Goal: Check status: Check status

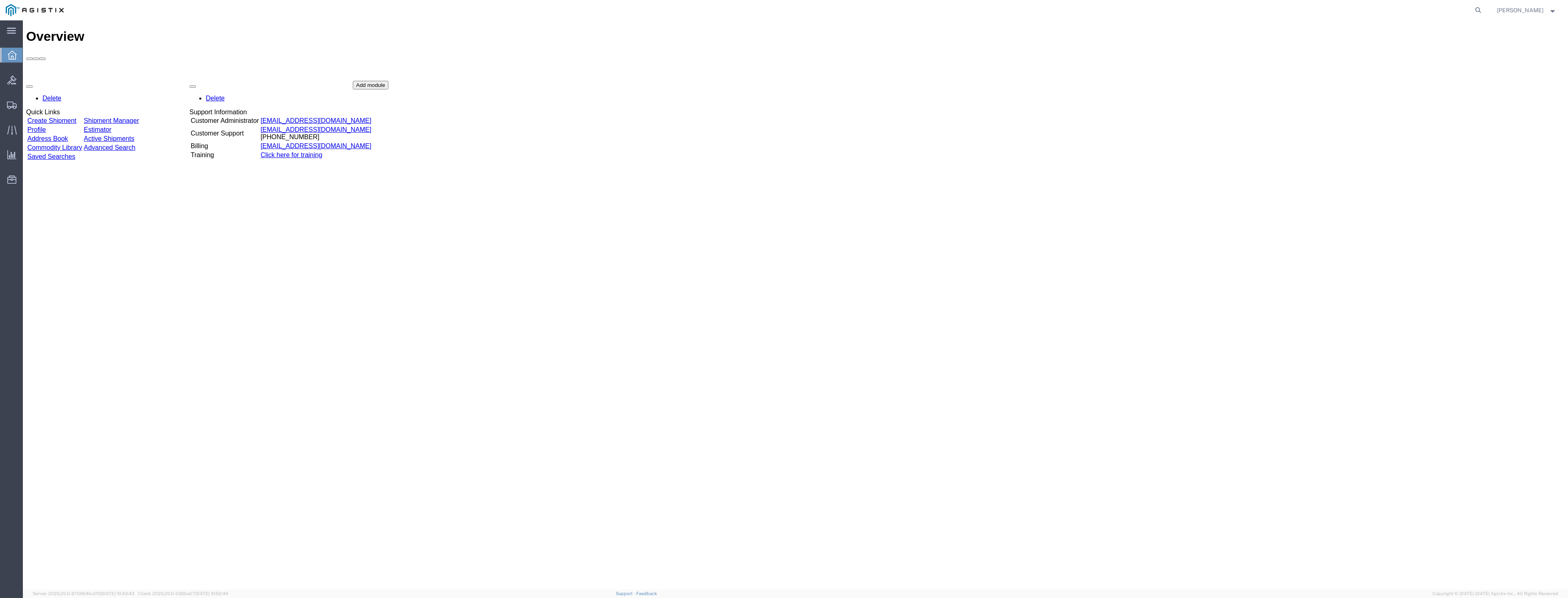
click at [138, 117] on link "Shipment Manager" at bounding box center [111, 120] width 55 height 7
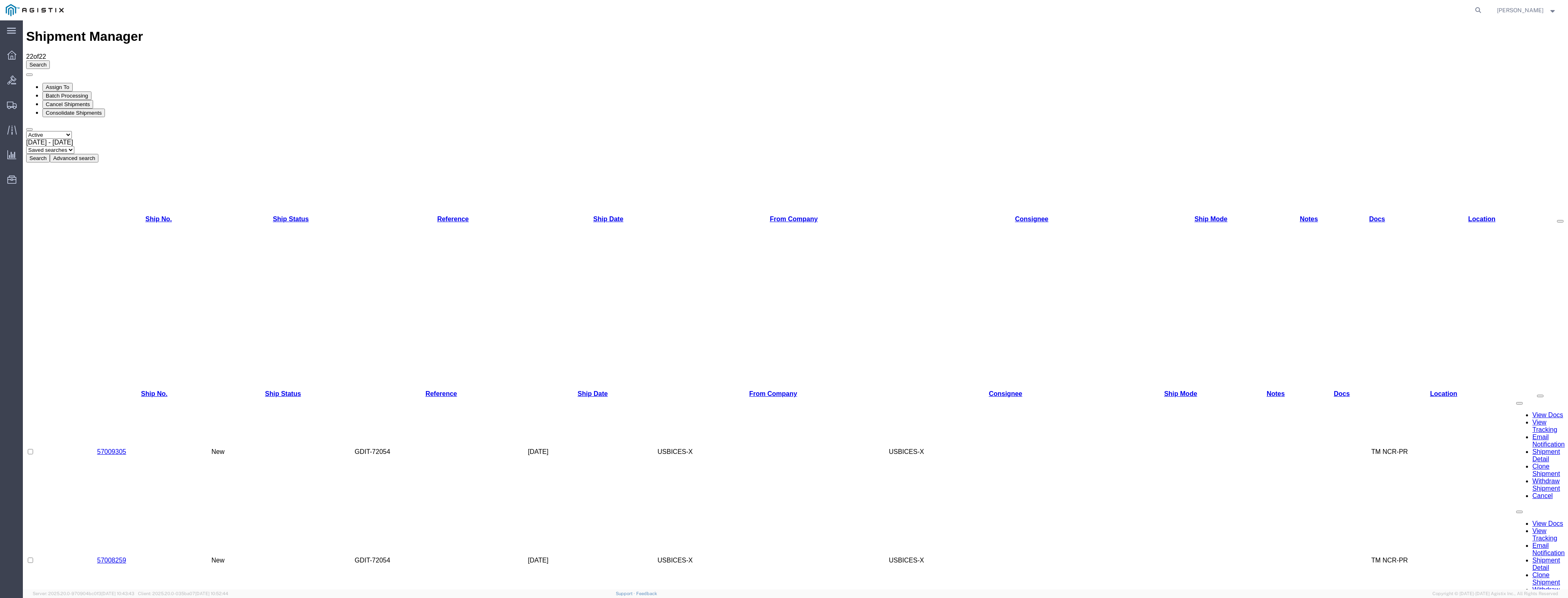
click at [144, 139] on div "[DATE] - [DATE]" at bounding box center [795, 142] width 1539 height 8
select select "ALL"
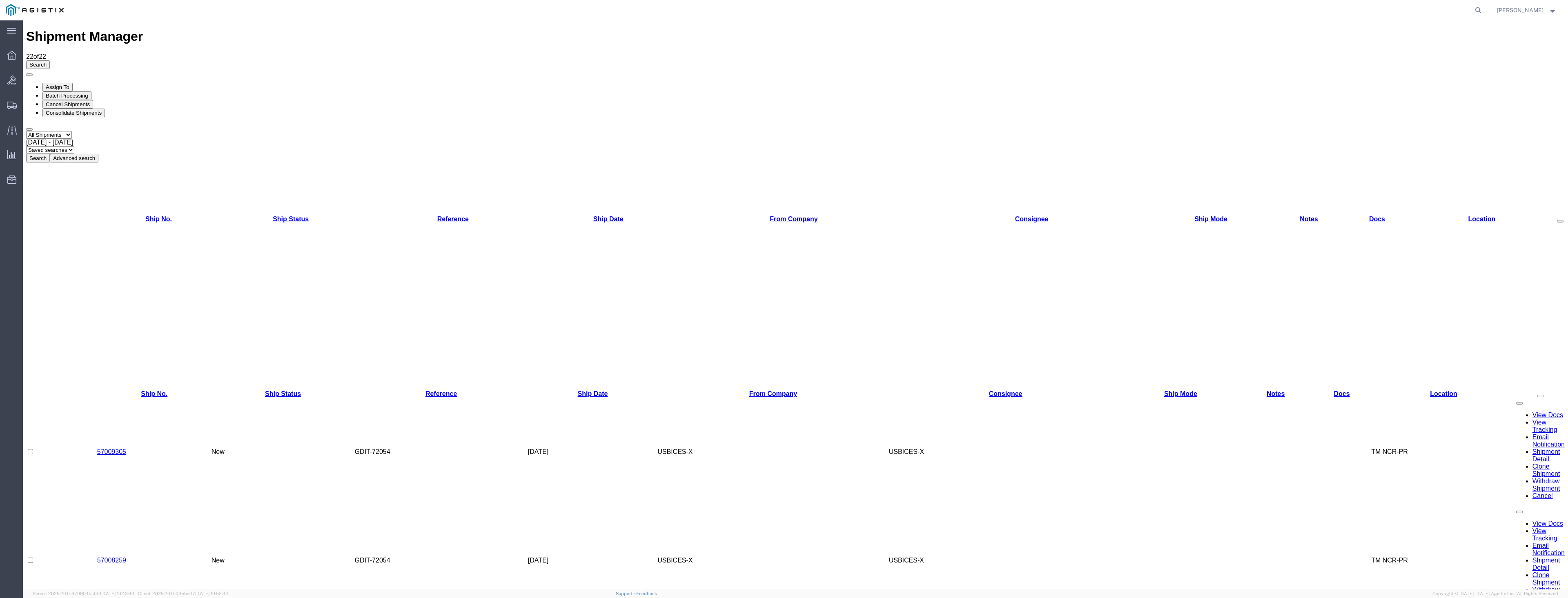
click at [50, 154] on button "Search" at bounding box center [38, 158] width 24 height 8
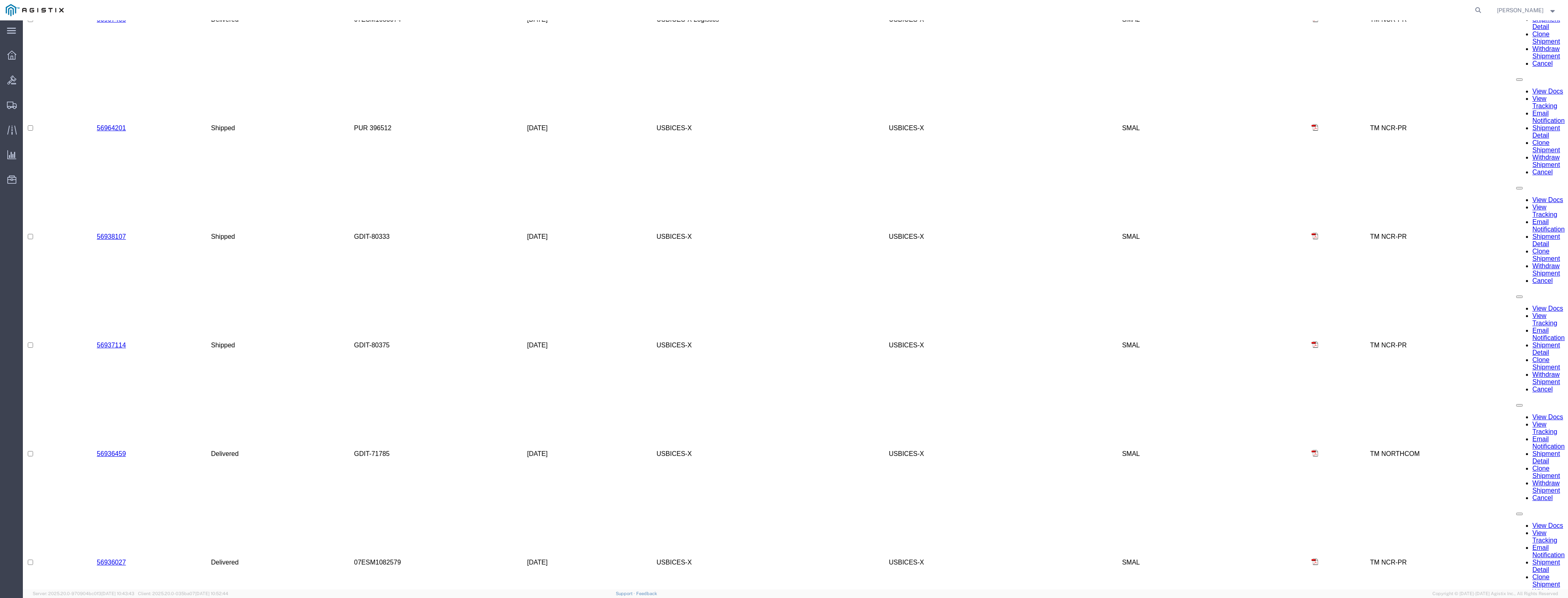
scroll to position [1071, 0]
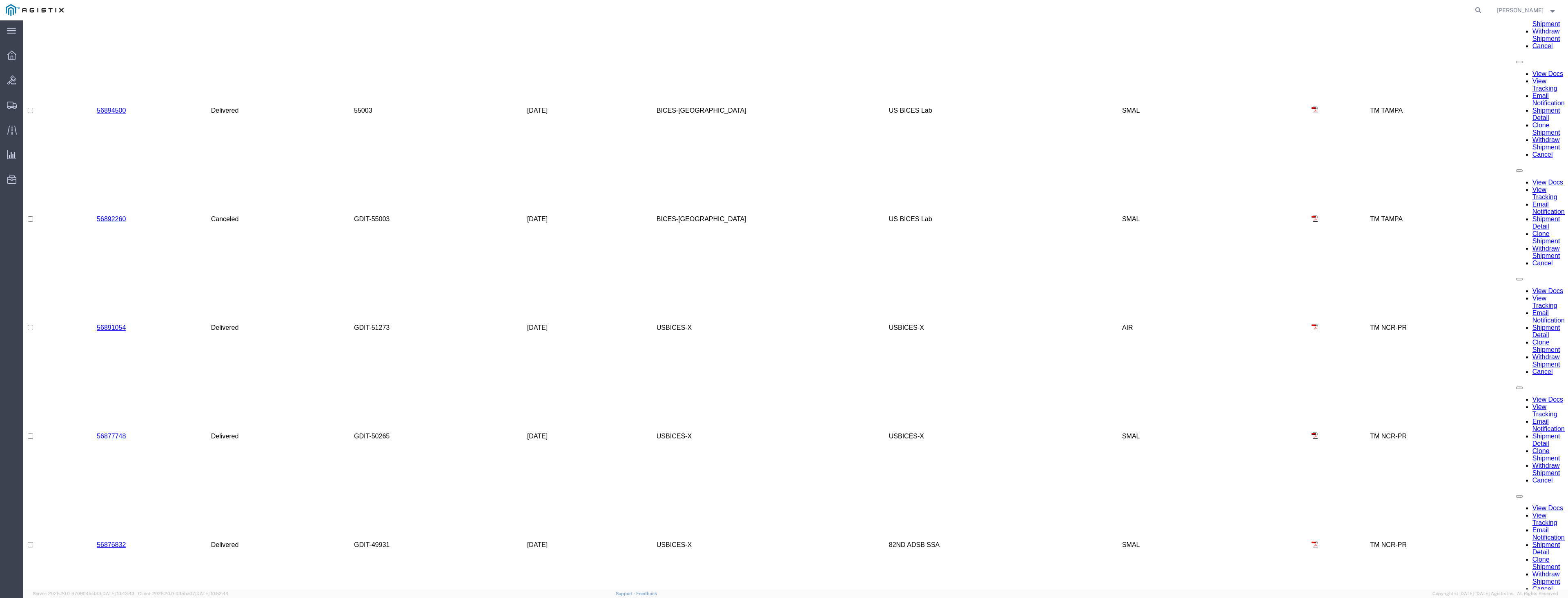
scroll to position [2402, 0]
